Goal: Navigation & Orientation: Go to known website

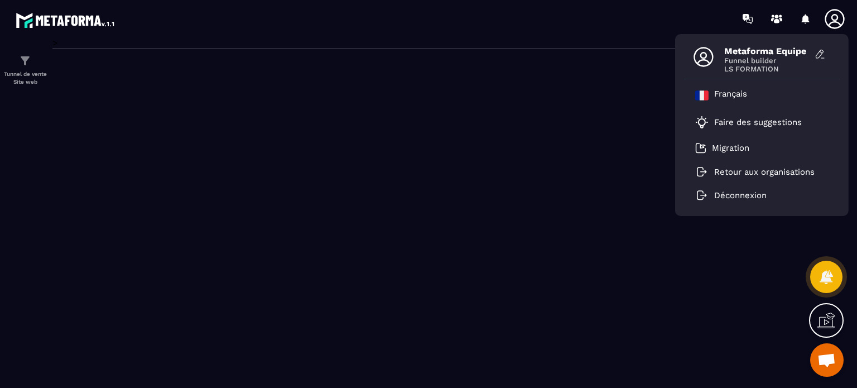
click at [755, 173] on p "Retour aux organisations" at bounding box center [764, 172] width 100 height 10
click at [787, 173] on p "Retour aux organisations" at bounding box center [764, 172] width 100 height 10
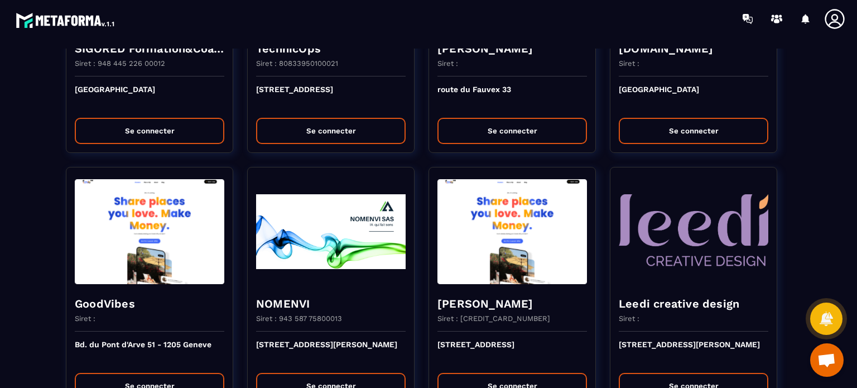
scroll to position [2454, 0]
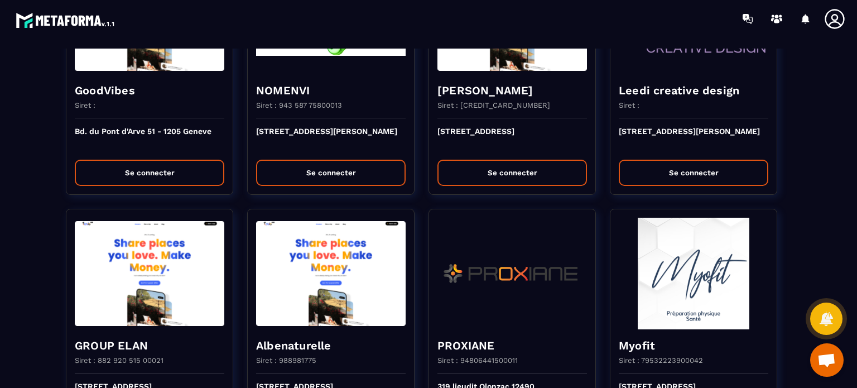
scroll to position [2655, 0]
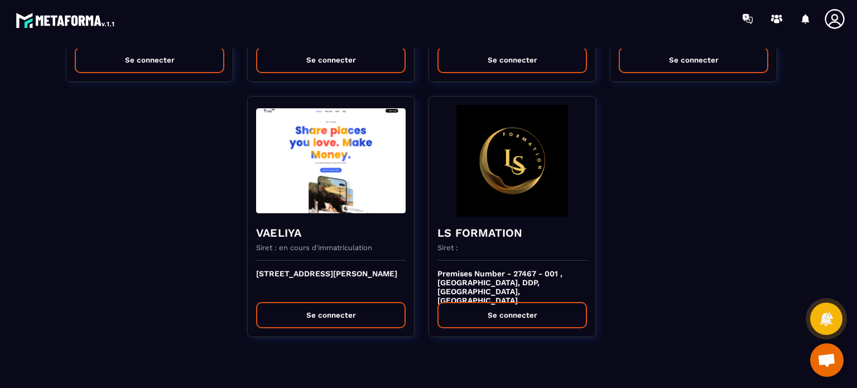
scroll to position [11, 0]
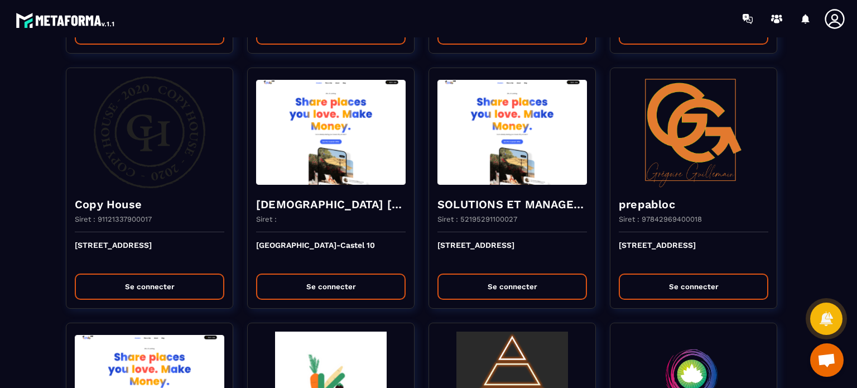
scroll to position [212, 0]
